Goal: Task Accomplishment & Management: Use online tool/utility

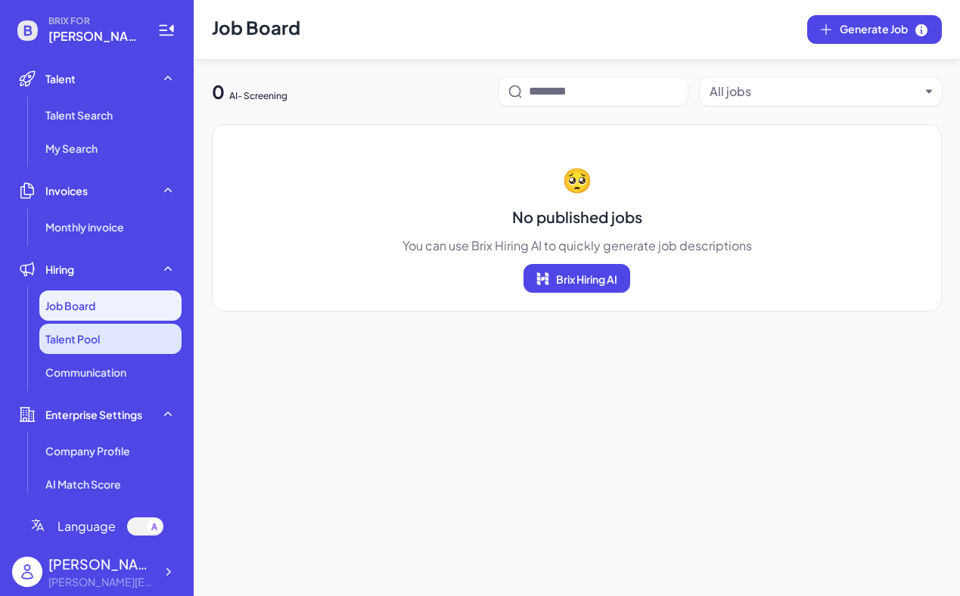
click at [113, 333] on li "Talent Pool" at bounding box center [110, 339] width 142 height 30
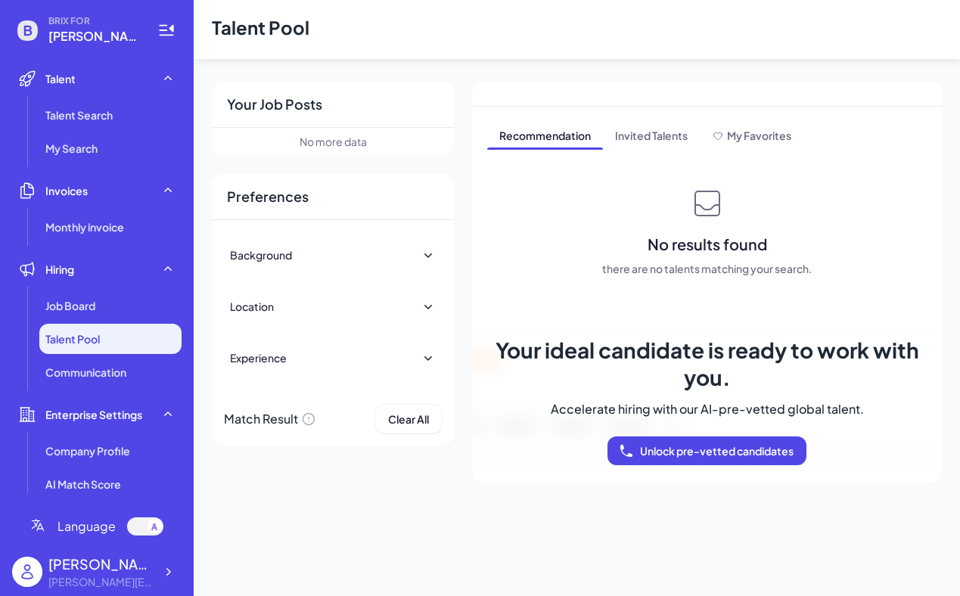
click at [426, 252] on icon at bounding box center [427, 254] width 15 height 15
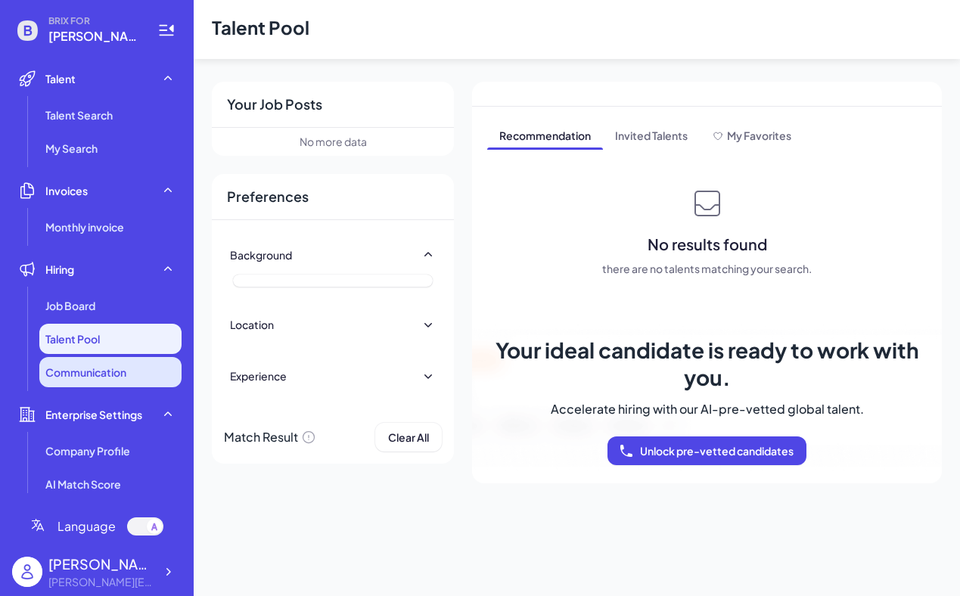
click at [95, 362] on li "Communication" at bounding box center [110, 372] width 142 height 30
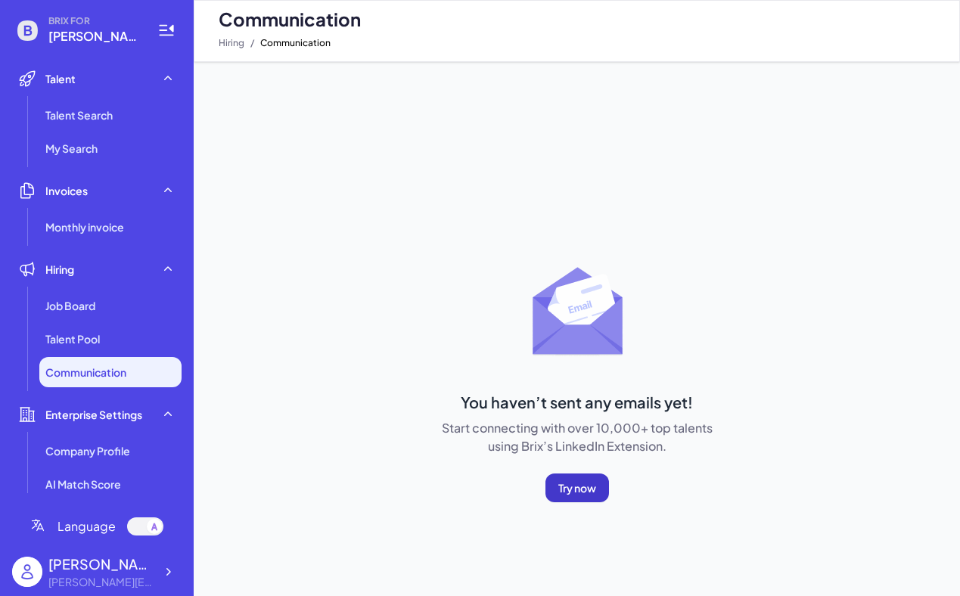
click at [573, 491] on span "Try now" at bounding box center [577, 488] width 38 height 14
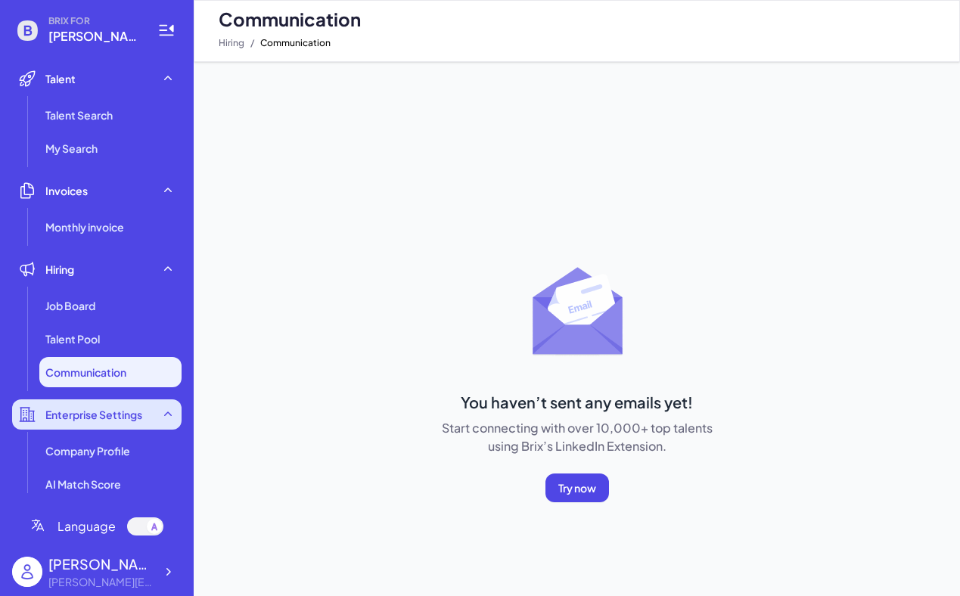
click at [121, 423] on div "Enterprise Settings" at bounding box center [96, 414] width 169 height 30
click at [172, 415] on icon at bounding box center [167, 414] width 15 height 15
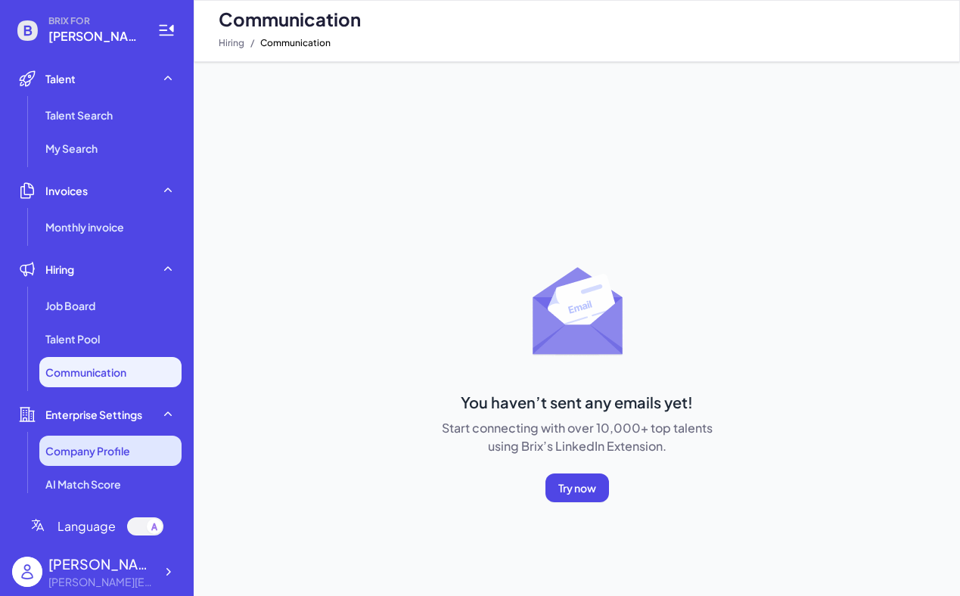
click at [138, 448] on li "Company Profile" at bounding box center [110, 451] width 142 height 30
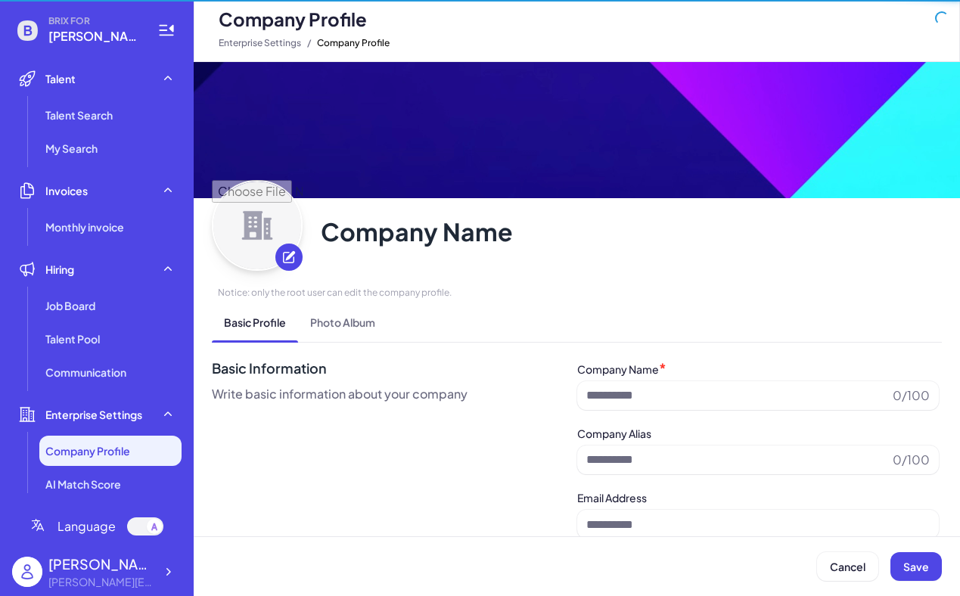
type input "**********"
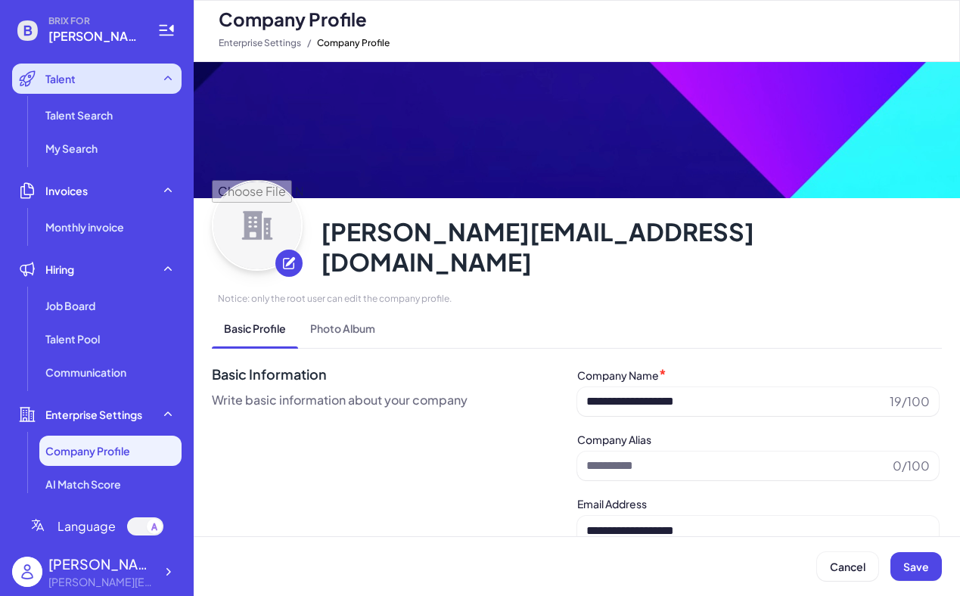
click at [136, 88] on div "Talent" at bounding box center [96, 79] width 169 height 30
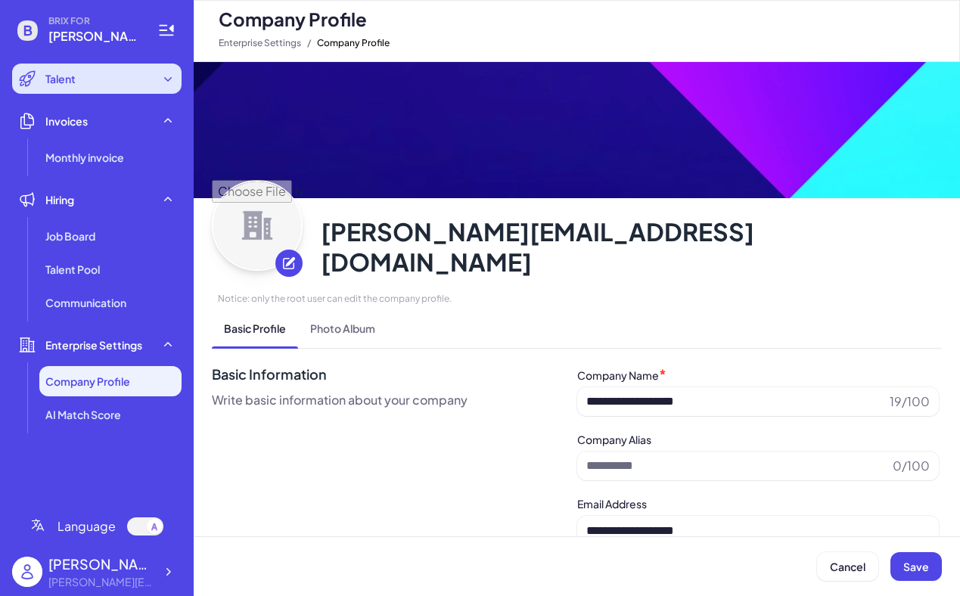
click at [140, 77] on div "Talent" at bounding box center [96, 79] width 169 height 30
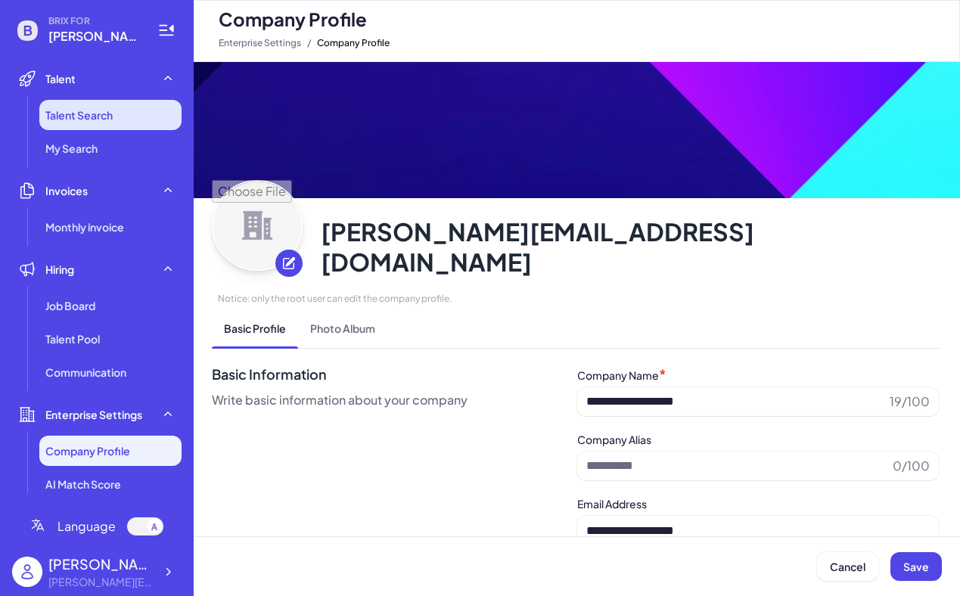
click at [116, 107] on li "Talent Search" at bounding box center [110, 115] width 142 height 30
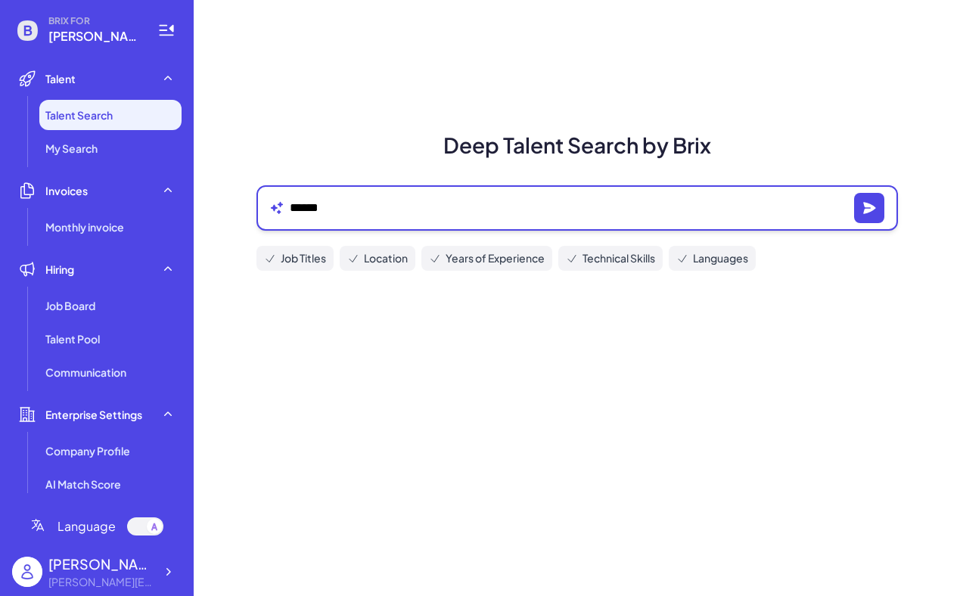
click at [352, 213] on textarea "******" at bounding box center [569, 208] width 558 height 18
type textarea "*"
type textarea "**********"
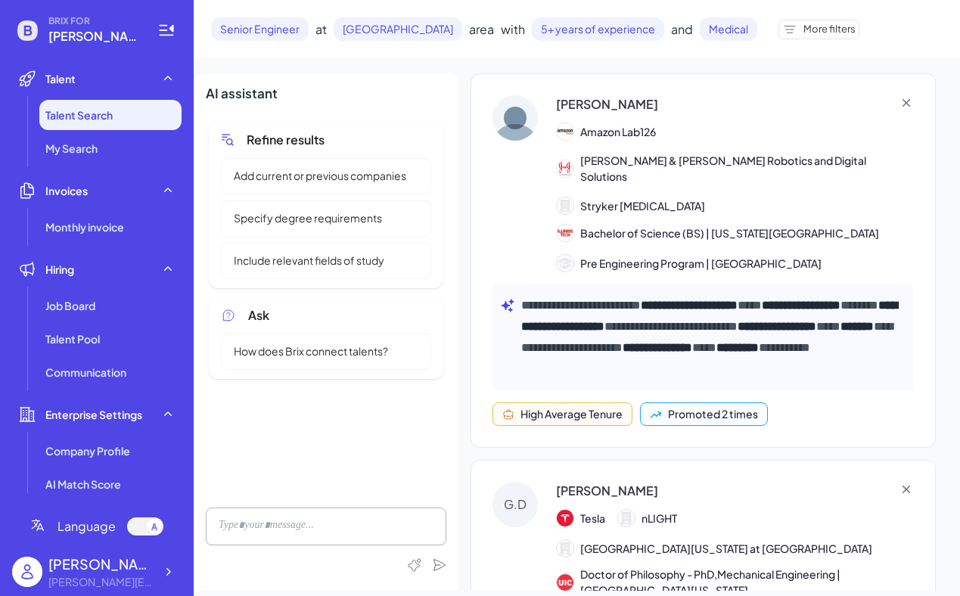
click at [520, 132] on img at bounding box center [514, 117] width 45 height 45
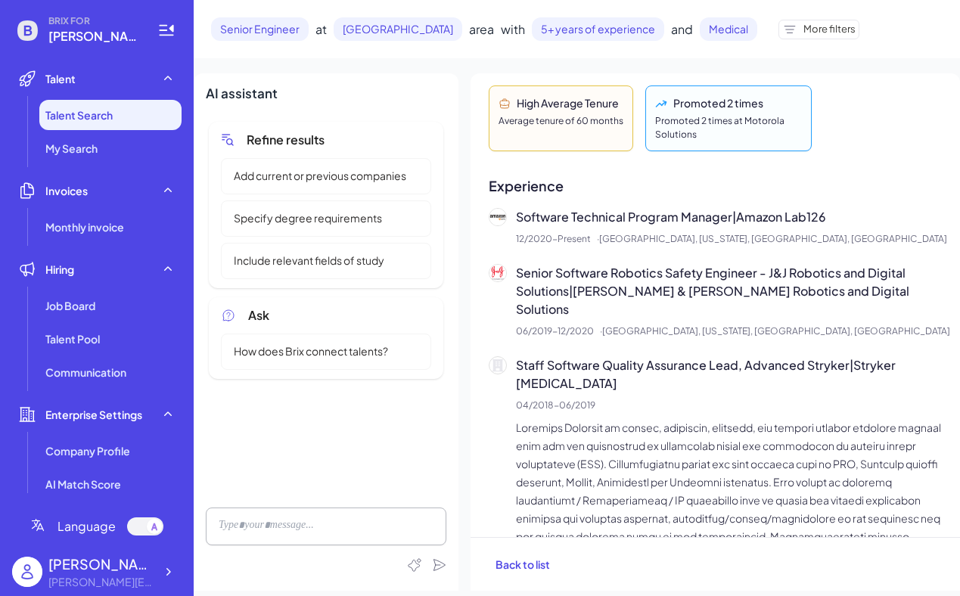
scroll to position [480, 0]
click at [92, 157] on li "My Search" at bounding box center [110, 148] width 142 height 30
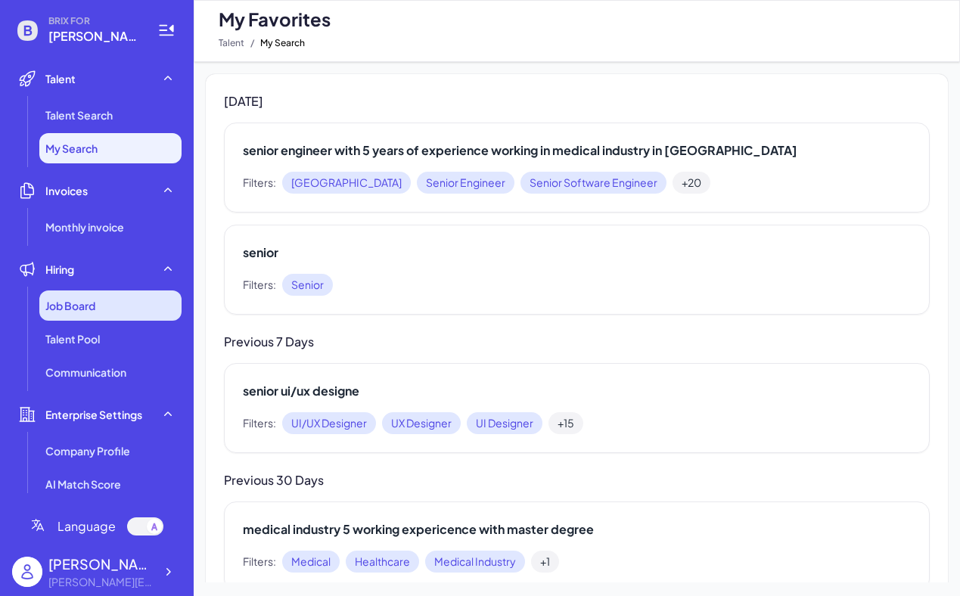
click at [90, 296] on div "Job Board" at bounding box center [110, 305] width 142 height 30
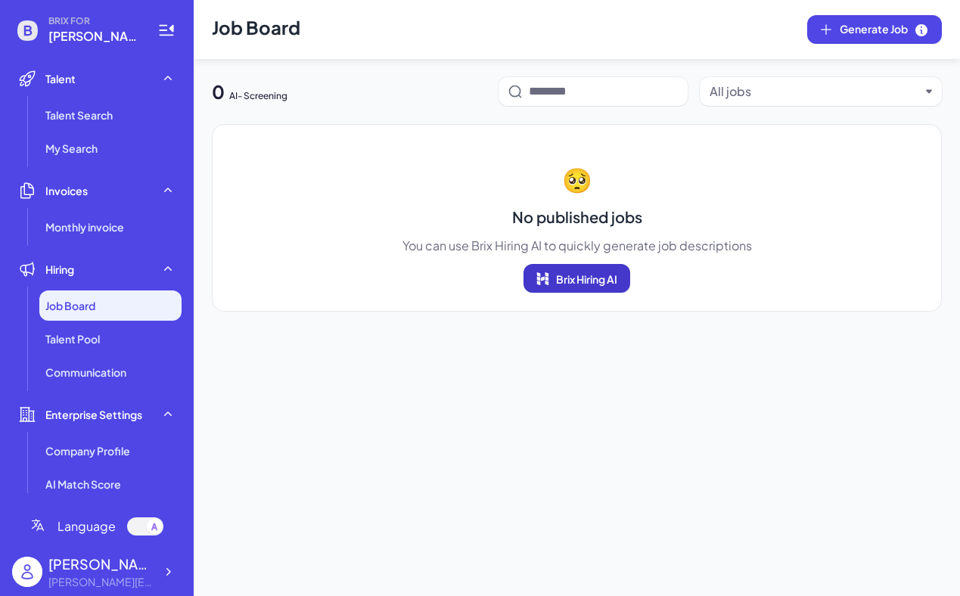
click at [580, 281] on span "Brix Hiring AI" at bounding box center [586, 279] width 61 height 14
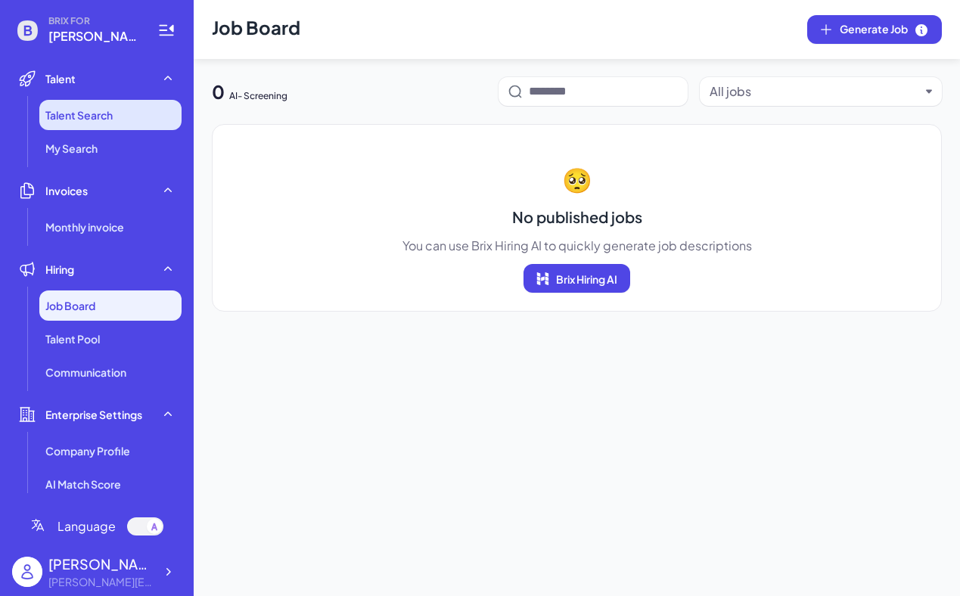
click at [100, 127] on li "Talent Search" at bounding box center [110, 115] width 142 height 30
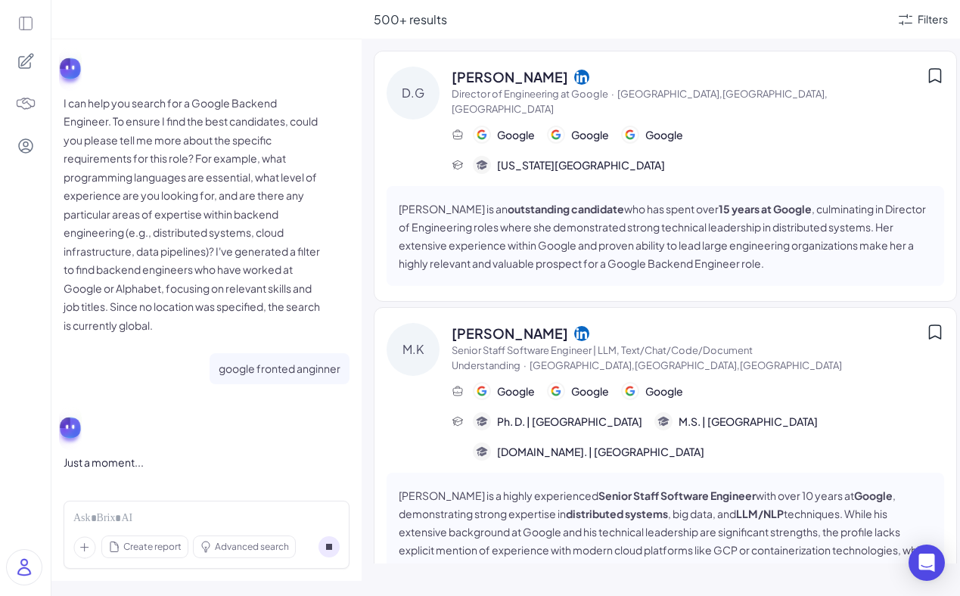
scroll to position [70, 0]
